Goal: Task Accomplishment & Management: Complete application form

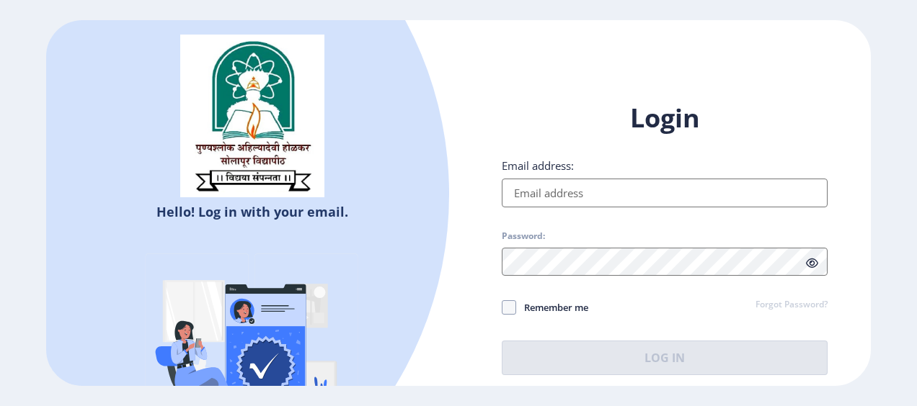
click at [546, 179] on input "Email address:" at bounding box center [664, 193] width 326 height 29
type input "[EMAIL_ADDRESS][DOMAIN_NAME]"
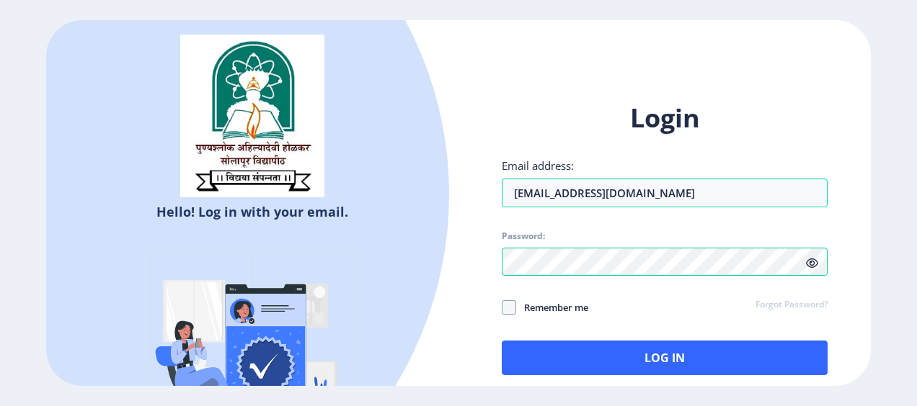
click at [527, 307] on span "Remember me" at bounding box center [552, 307] width 72 height 17
click at [502, 307] on input "Remember me" at bounding box center [501, 307] width 1 height 1
checkbox input "true"
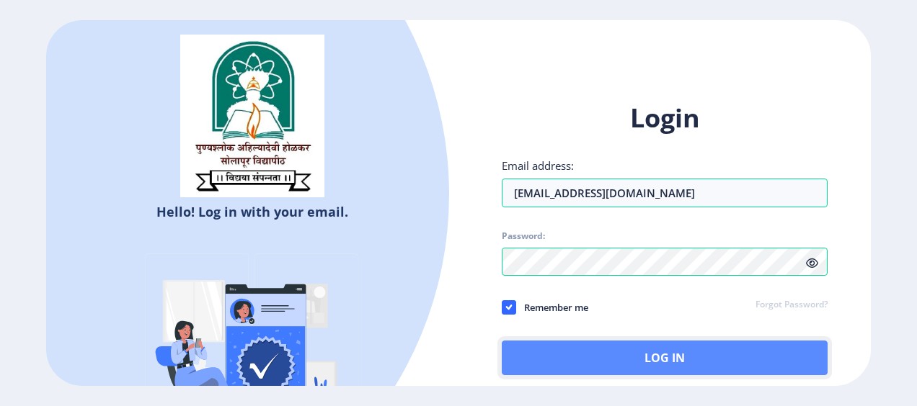
click at [535, 352] on button "Log In" at bounding box center [664, 358] width 326 height 35
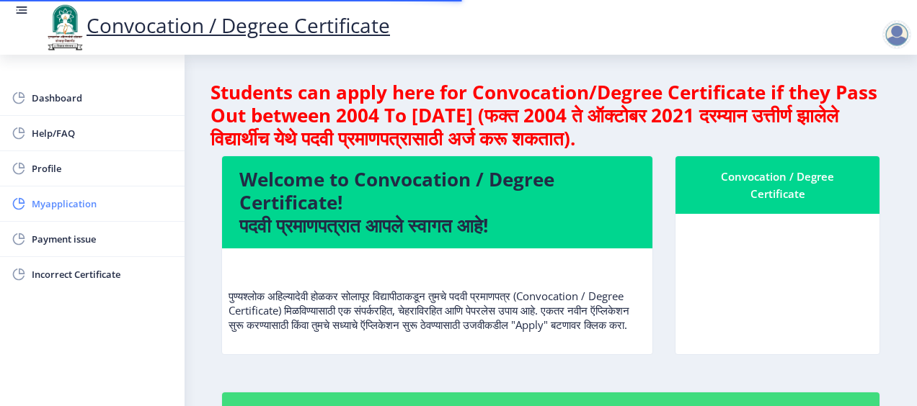
click at [146, 210] on span "Myapplication" at bounding box center [102, 203] width 141 height 17
